Goal: Check status: Check status

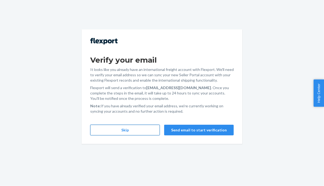
click at [147, 132] on button "Skip" at bounding box center [125, 130] width 70 height 11
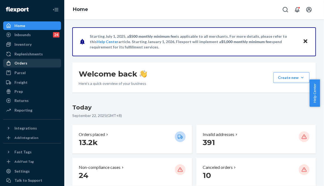
drag, startPoint x: 24, startPoint y: 64, endPoint x: 52, endPoint y: 43, distance: 35.3
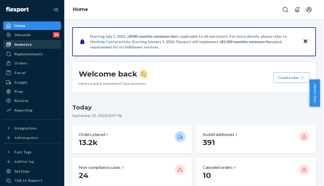
click at [24, 64] on div "Orders" at bounding box center [20, 62] width 13 height 5
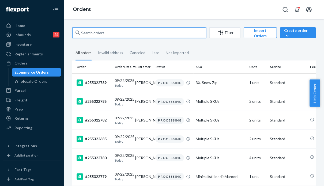
click at [90, 31] on input "text" at bounding box center [139, 32] width 134 height 11
paste input "HKGAQQISGE"
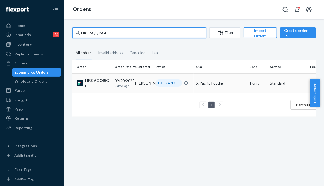
type input "HKGAQQISGE"
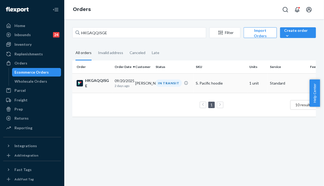
click at [149, 82] on td "[PERSON_NAME]" at bounding box center [143, 83] width 21 height 20
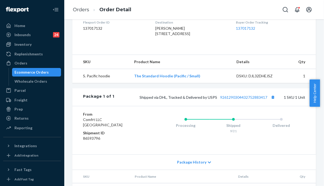
scroll to position [160, 0]
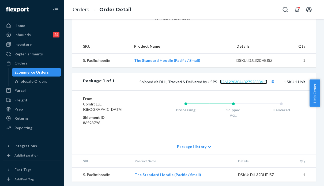
click at [245, 84] on link "9261290304432752883417" at bounding box center [243, 81] width 47 height 5
drag, startPoint x: 265, startPoint y: 93, endPoint x: 215, endPoint y: 92, distance: 50.3
click at [215, 84] on span "Shipped via DHL, Tracked & Delivered by USPS 9261290304432752883417" at bounding box center [207, 81] width 137 height 5
copy link "9261290304432752883417"
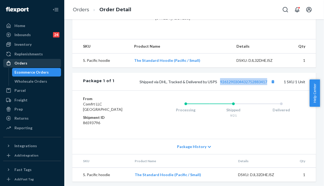
click at [24, 64] on div "Orders" at bounding box center [20, 62] width 13 height 5
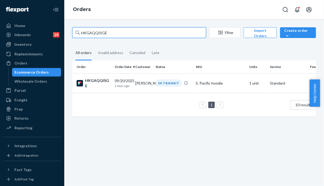
drag, startPoint x: 107, startPoint y: 33, endPoint x: 67, endPoint y: 34, distance: 40.4
click at [67, 34] on div "HKGAQQISGE Filter Import Orders Create order Ecommerce order Removal order All …" at bounding box center [193, 102] width 259 height 167
paste input "RK_PI8SSXG"
type input "RK_PI8SSXG"
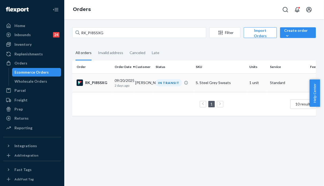
click at [150, 81] on td "[PERSON_NAME]" at bounding box center [143, 82] width 21 height 19
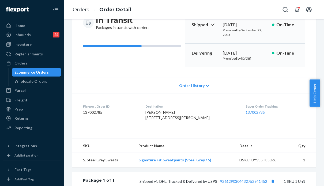
scroll to position [80, 0]
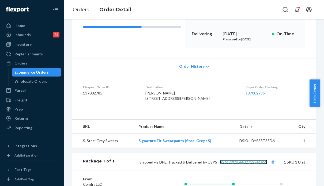
click at [233, 164] on link "9261290304432752941452" at bounding box center [243, 162] width 47 height 5
drag, startPoint x: 264, startPoint y: 172, endPoint x: 215, endPoint y: 171, distance: 49.0
click at [215, 164] on span "Shipped via DHL, Tracked & Delivered by USPS 9261290304432752941452" at bounding box center [207, 162] width 137 height 5
copy link "9261290304432752941452"
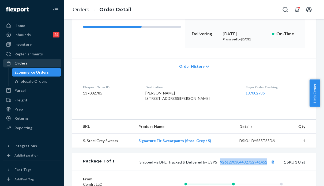
click at [25, 60] on div "Orders" at bounding box center [20, 62] width 13 height 5
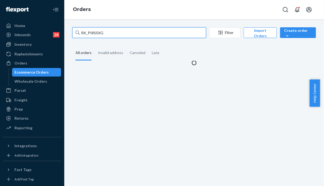
drag, startPoint x: 107, startPoint y: 30, endPoint x: 70, endPoint y: 29, distance: 37.2
click at [70, 29] on div "RK_PI8SSXG Filter Import Orders Create order Ecommerce order Removal order All …" at bounding box center [193, 46] width 251 height 38
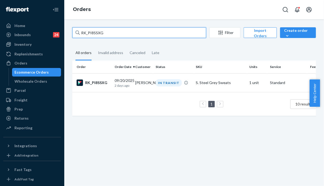
paste input "HJ2TQ8JIXL"
type input "HJ2TQ8JIXL"
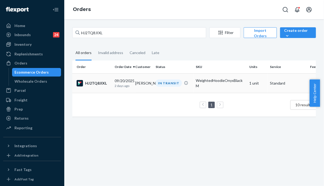
click at [131, 81] on div "[DATE] [DATE]" at bounding box center [122, 83] width 16 height 10
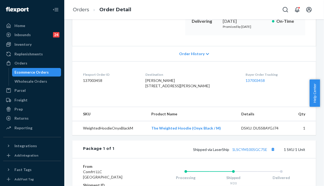
scroll to position [134, 0]
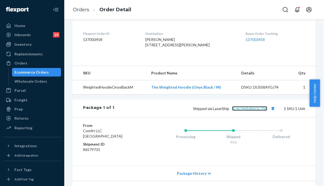
click at [241, 111] on link "1LSCYM1005GC75E" at bounding box center [249, 108] width 35 height 5
drag, startPoint x: 265, startPoint y: 119, endPoint x: 229, endPoint y: 120, distance: 36.1
click at [229, 111] on span "Shipped via LaserShip 1LSCYM1005GC75E" at bounding box center [234, 108] width 83 height 5
copy link "1LSCYM1005GC75E"
